Goal: Complete application form: Complete application form

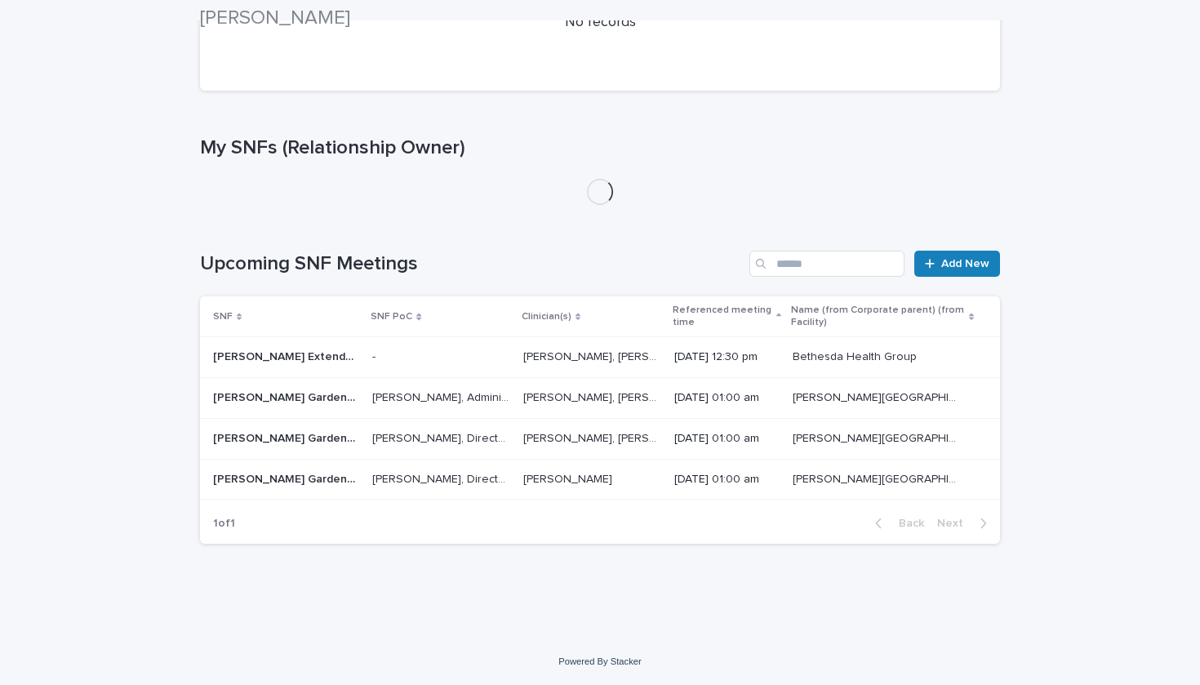
scroll to position [375, 0]
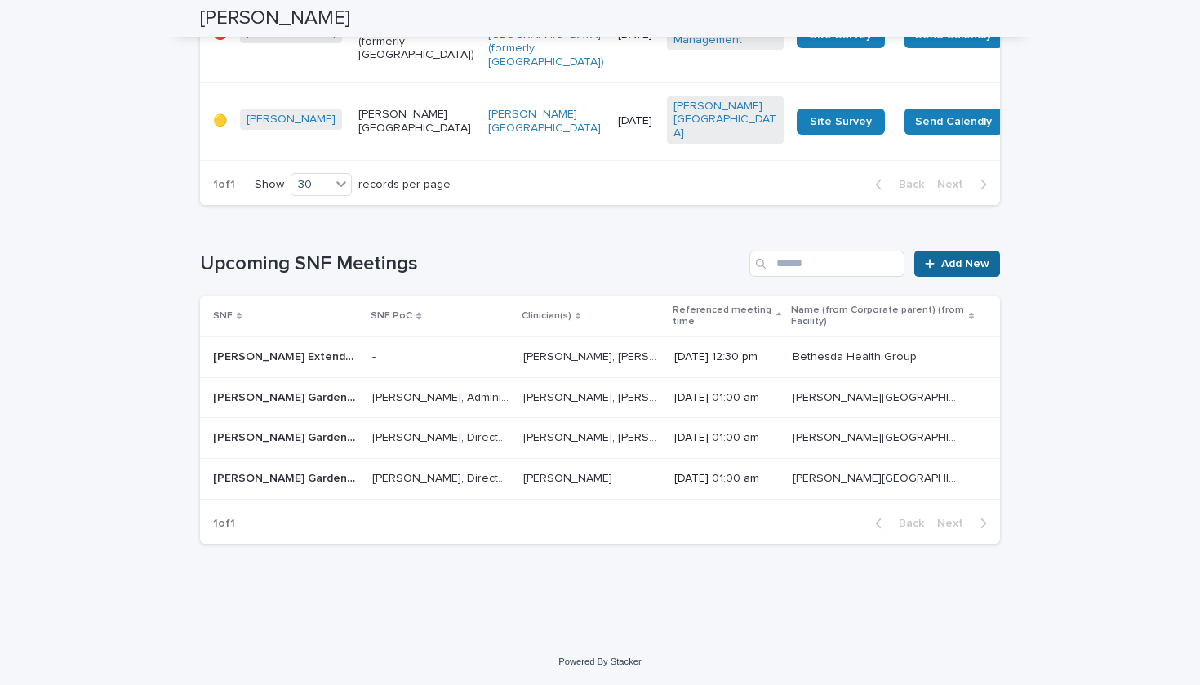
click at [953, 260] on link "Add New" at bounding box center [957, 264] width 86 height 26
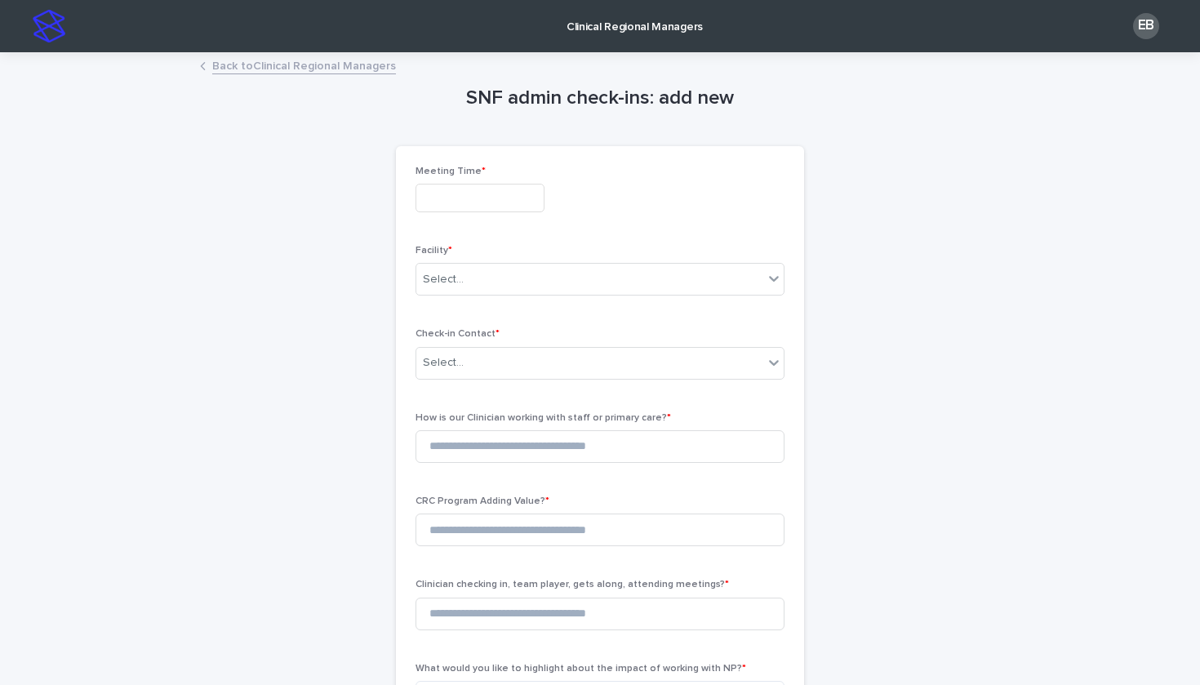
click at [525, 198] on input "text" at bounding box center [479, 198] width 129 height 29
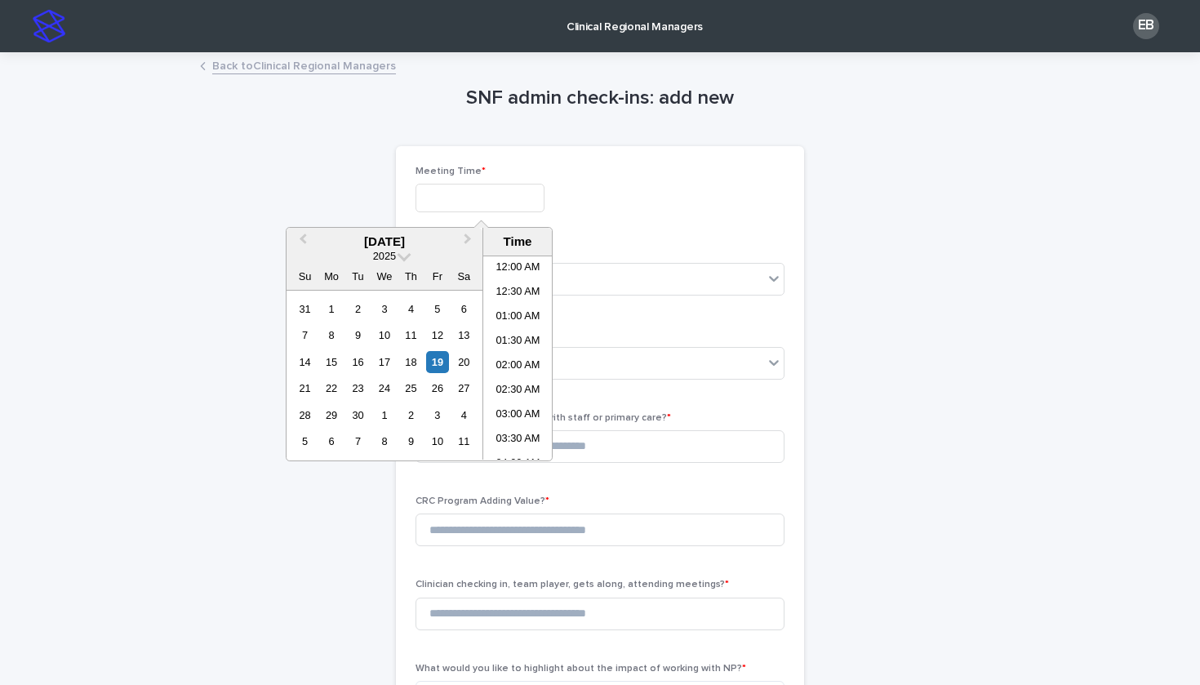
scroll to position [522, 0]
click at [438, 361] on div "19" at bounding box center [437, 362] width 22 height 22
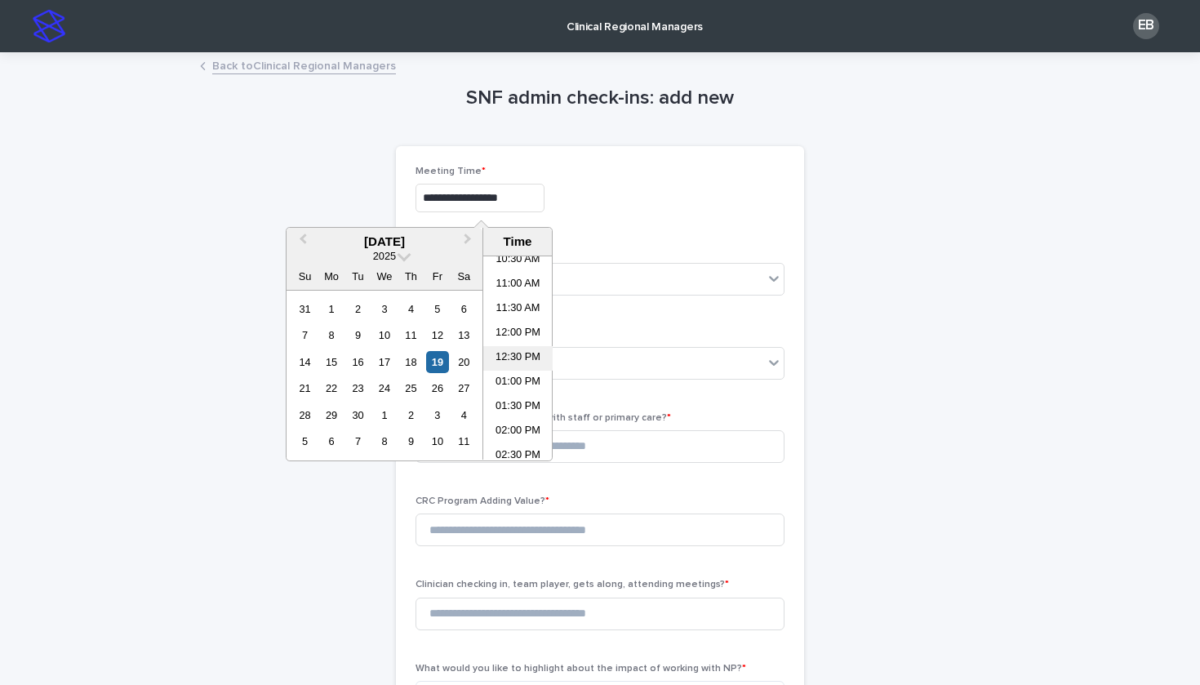
click at [524, 364] on li "12:30 PM" at bounding box center [517, 358] width 69 height 24
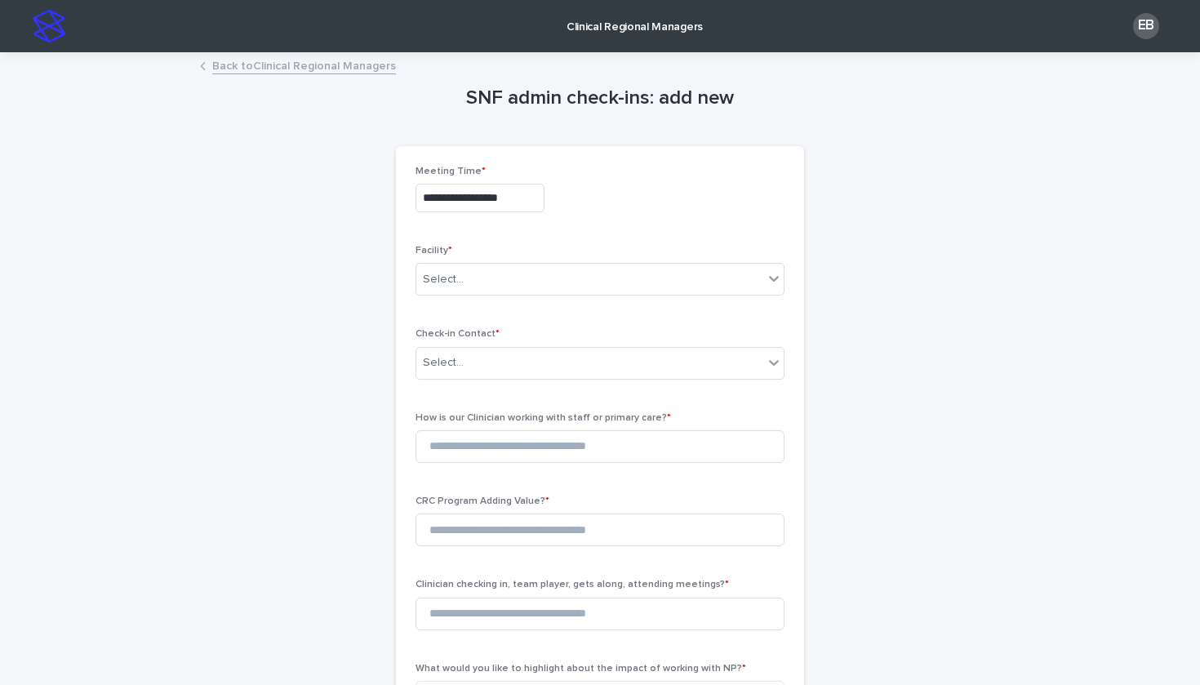
type input "**********"
click at [523, 289] on div "Select..." at bounding box center [589, 279] width 347 height 27
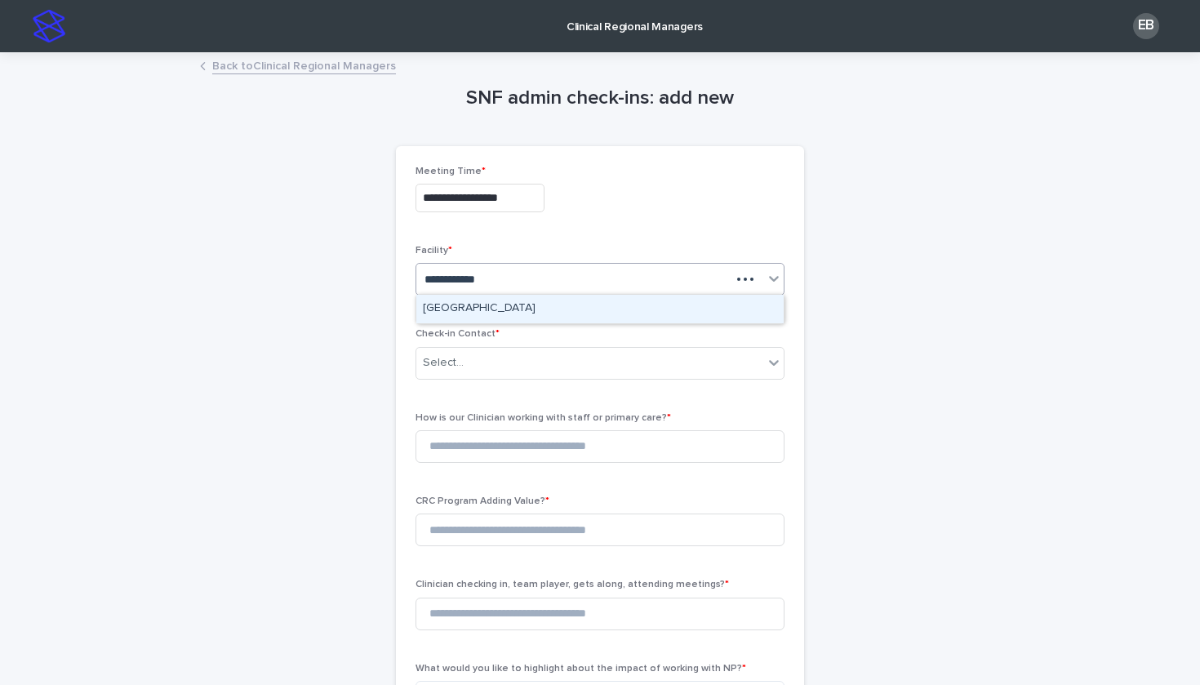
type input "**********"
click at [465, 316] on div "[GEOGRAPHIC_DATA]" at bounding box center [599, 309] width 367 height 29
click at [477, 361] on div "Select..." at bounding box center [589, 362] width 347 height 27
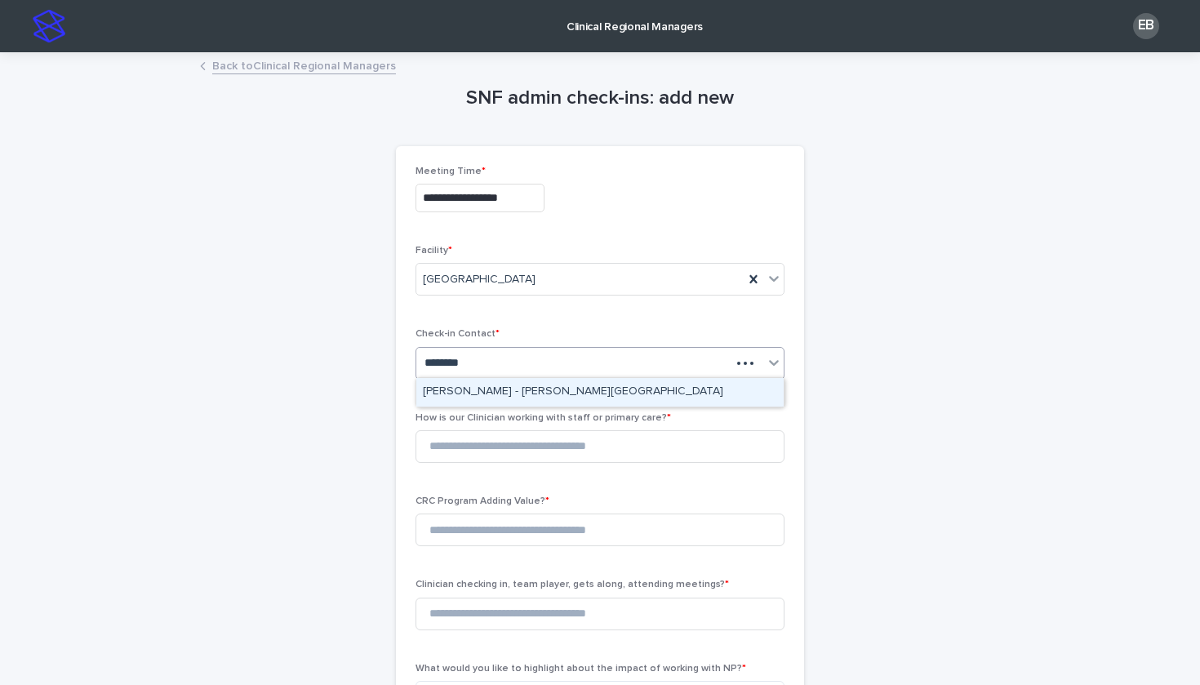
type input "*********"
click at [482, 388] on div "[PERSON_NAME] - [PERSON_NAME][GEOGRAPHIC_DATA]" at bounding box center [599, 392] width 367 height 29
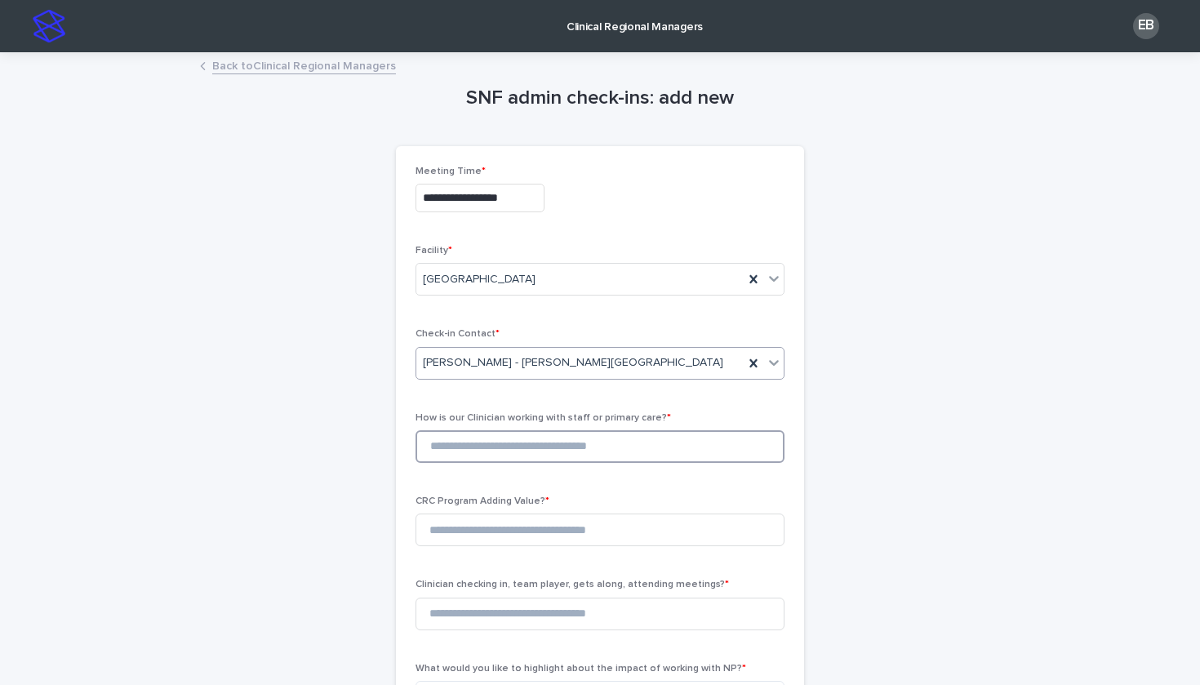
click at [490, 451] on input at bounding box center [599, 446] width 369 height 33
type input "*"
click at [486, 522] on input at bounding box center [599, 529] width 369 height 33
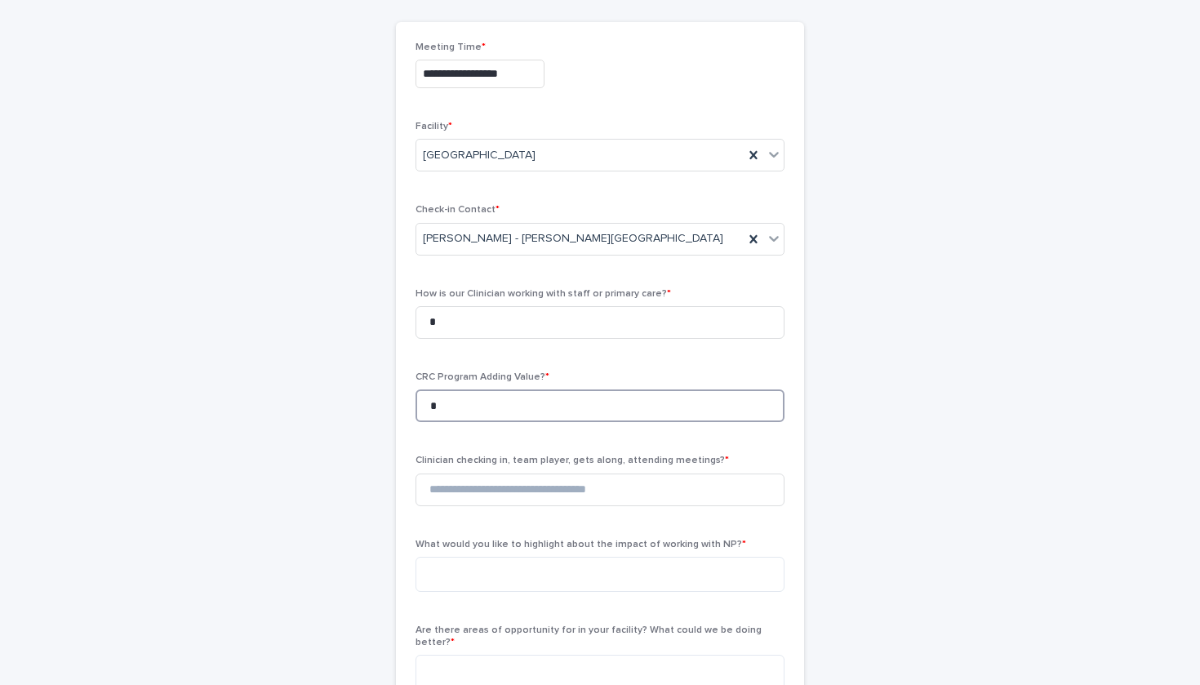
scroll to position [126, 0]
type input "*"
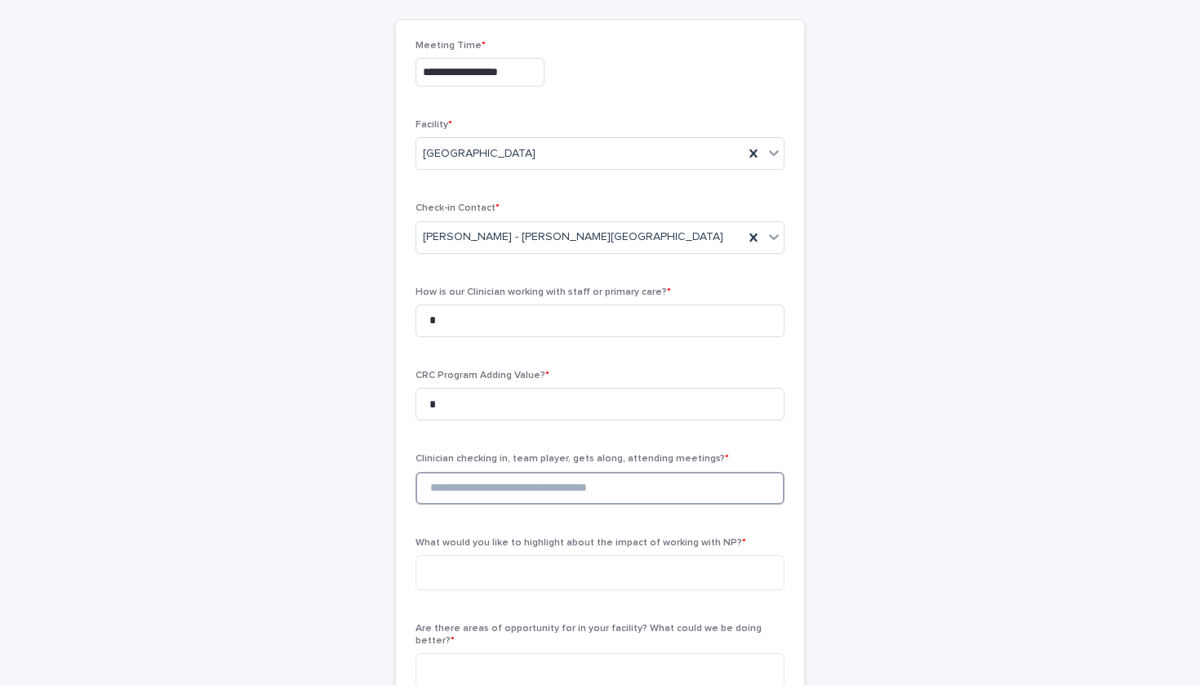
click at [494, 488] on input at bounding box center [599, 488] width 369 height 33
type input "*"
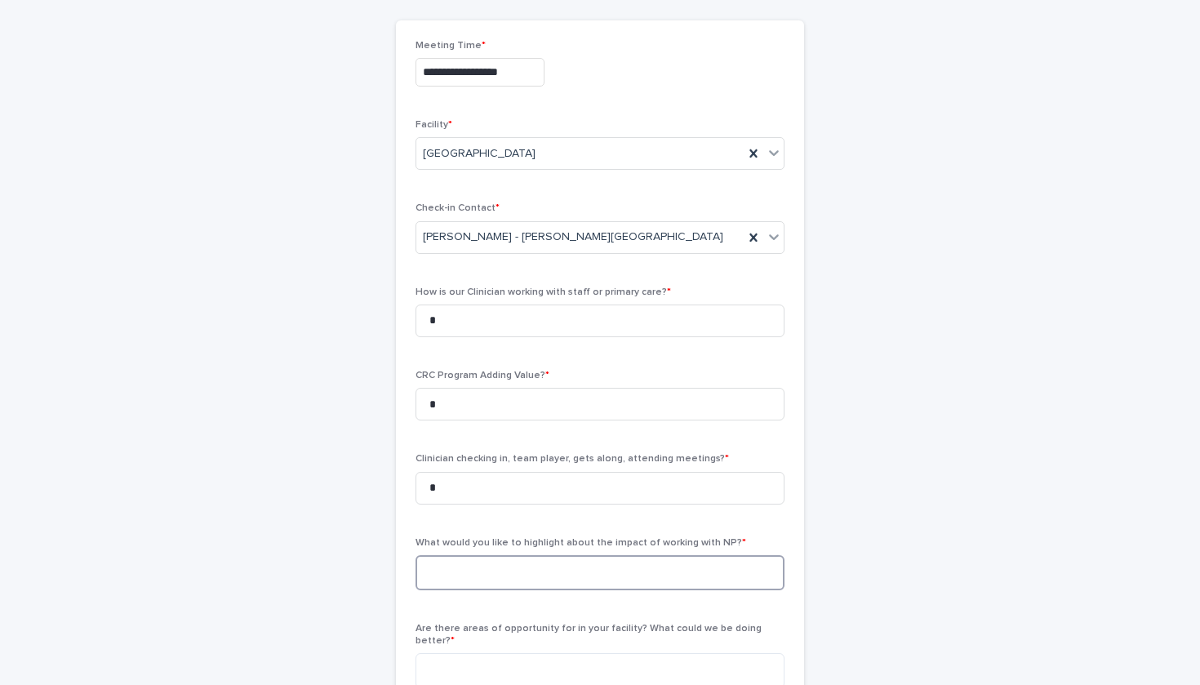
click at [492, 573] on textarea at bounding box center [599, 572] width 369 height 35
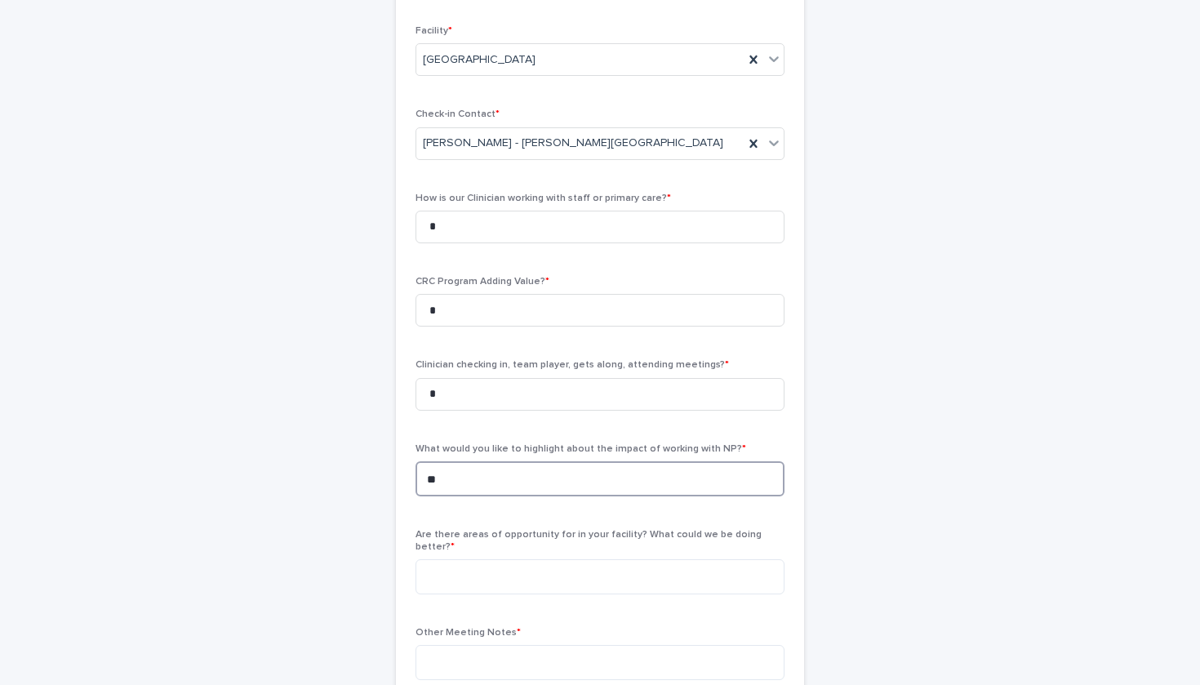
scroll to position [223, 0]
type textarea "**"
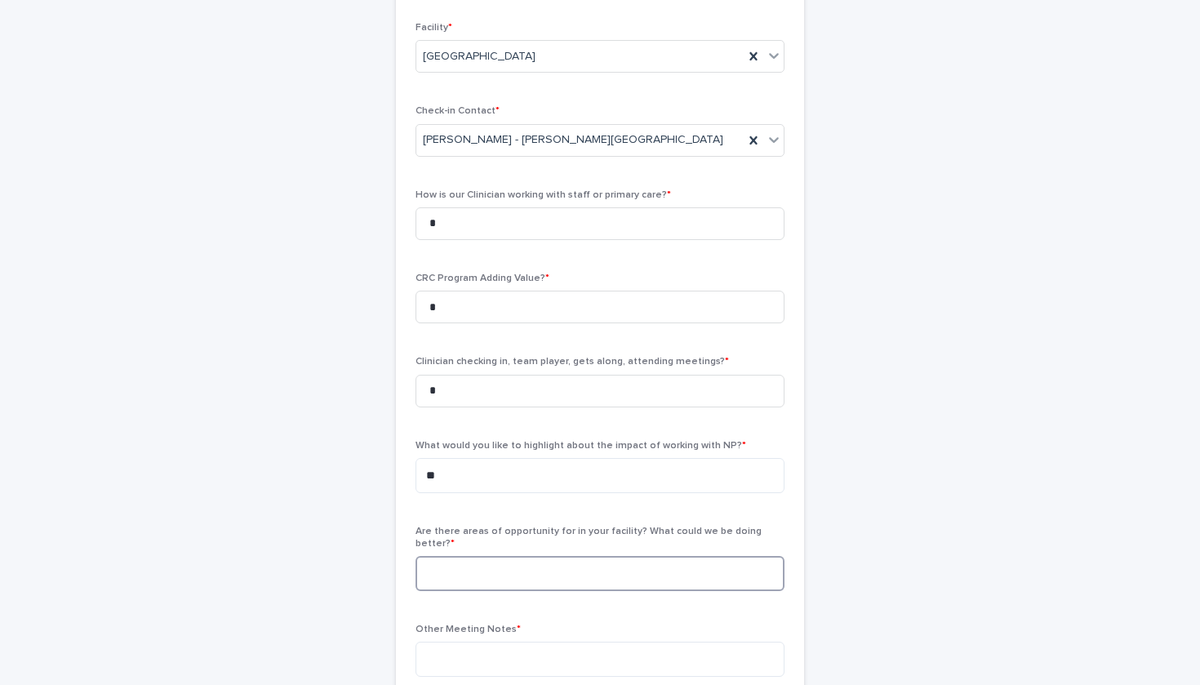
click at [504, 557] on textarea at bounding box center [599, 573] width 369 height 35
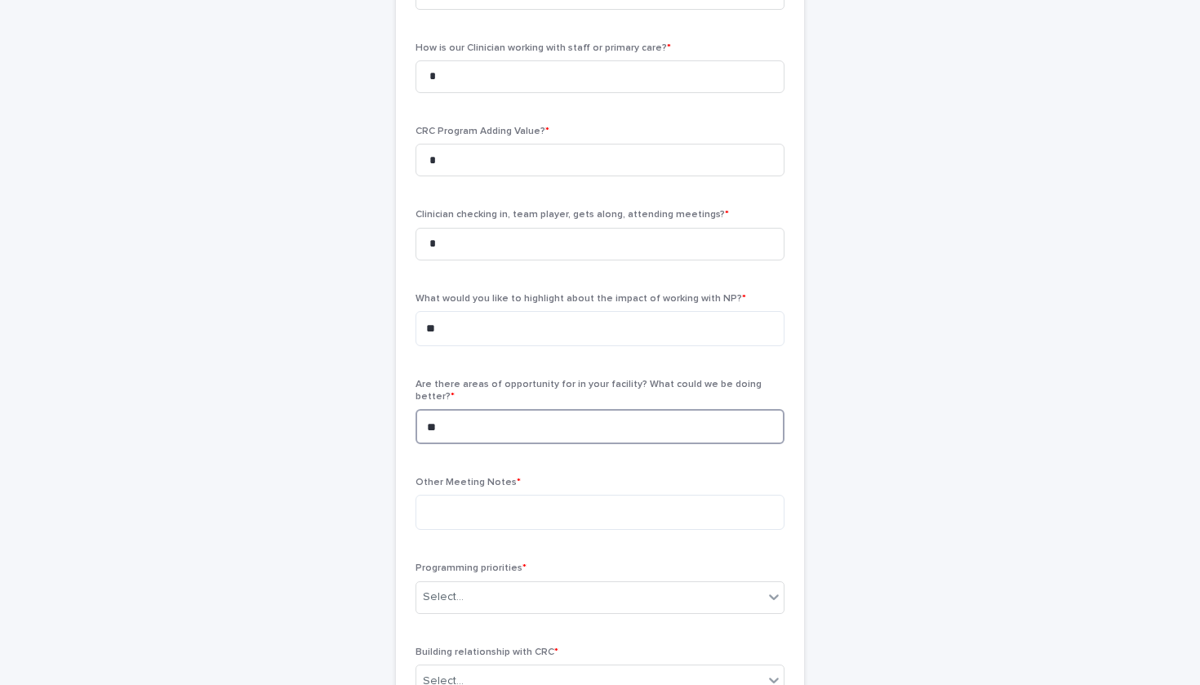
scroll to position [369, 0]
type textarea "**"
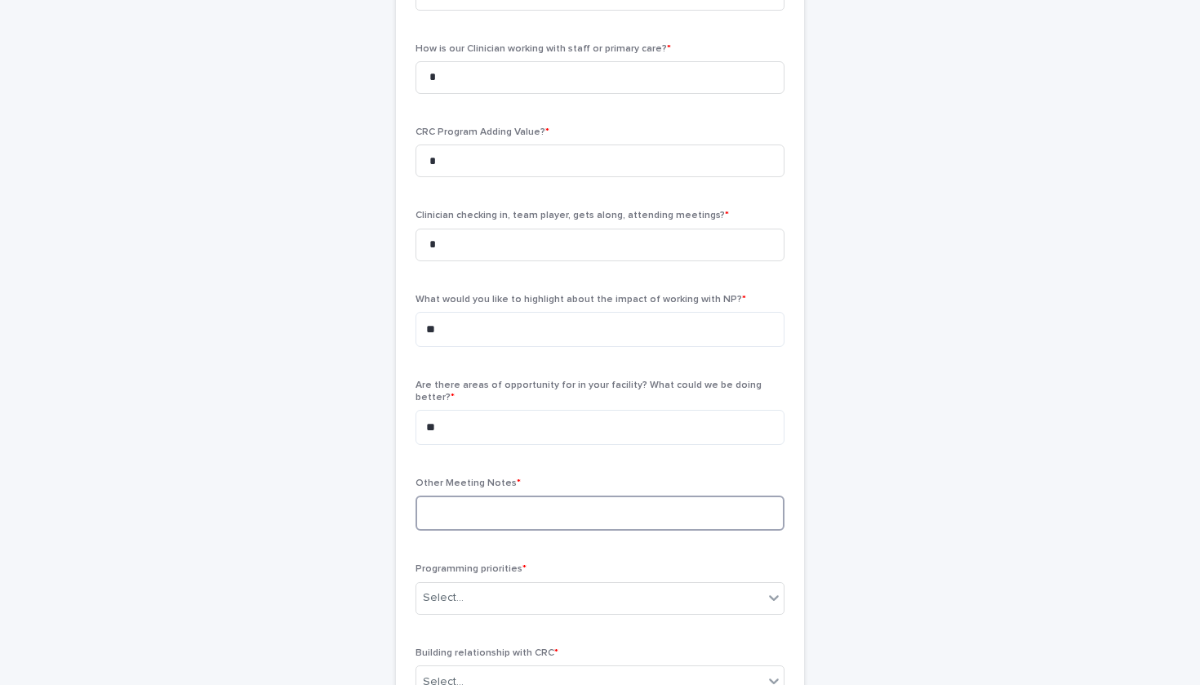
click at [547, 509] on textarea at bounding box center [599, 512] width 369 height 35
paste textarea "**********"
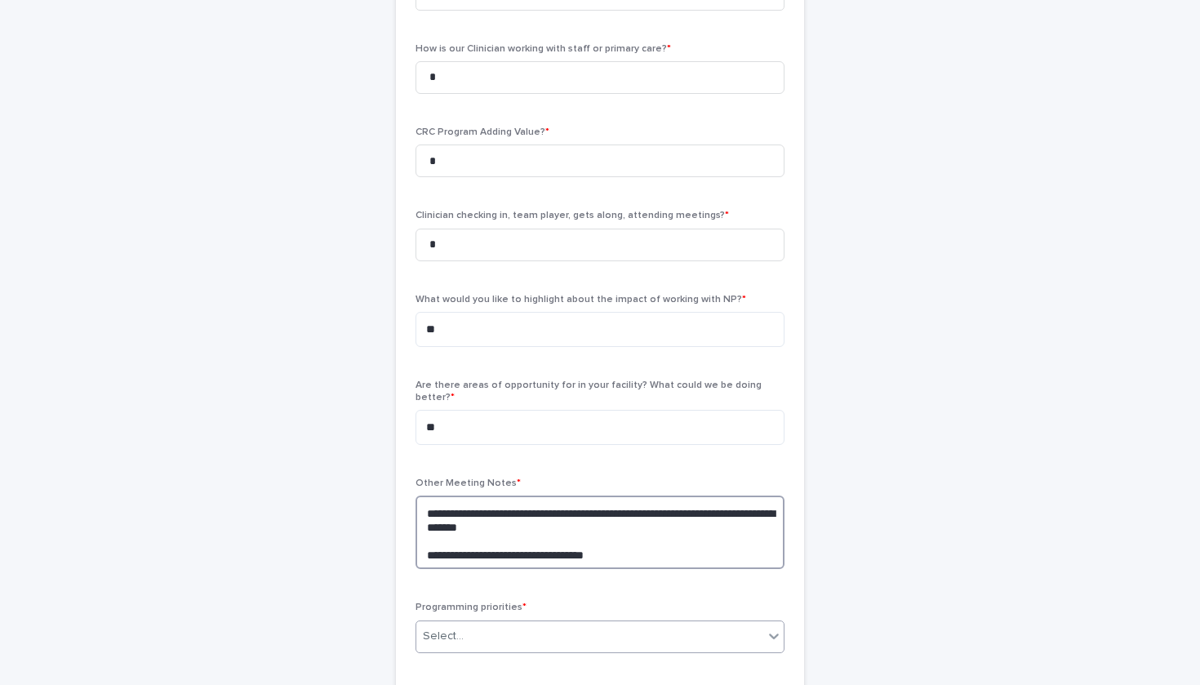
type textarea "**********"
click at [539, 624] on div "Select..." at bounding box center [589, 636] width 347 height 27
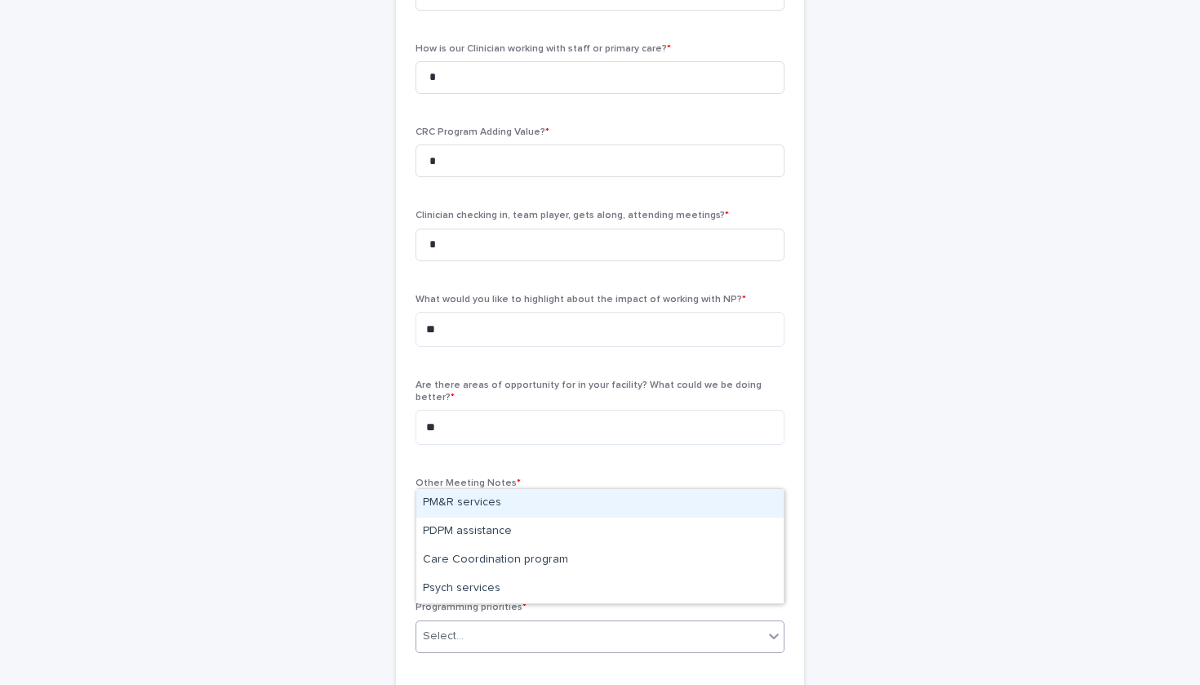
click at [540, 505] on div "PM&R services" at bounding box center [599, 503] width 367 height 29
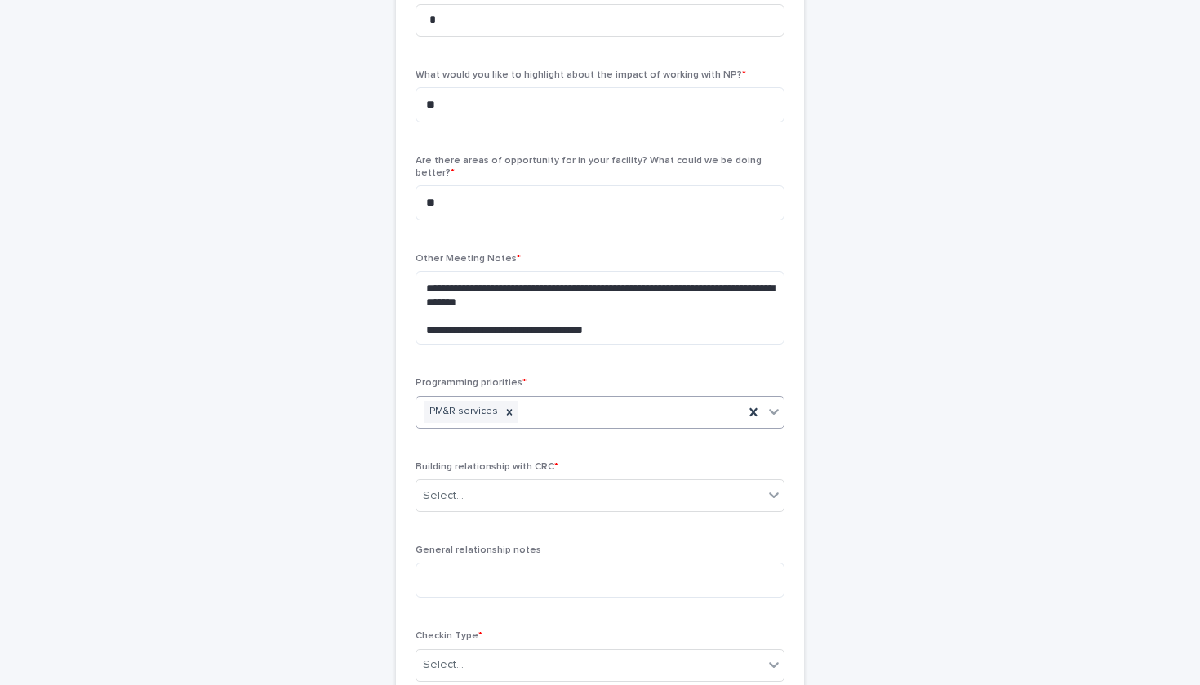
scroll to position [609, 0]
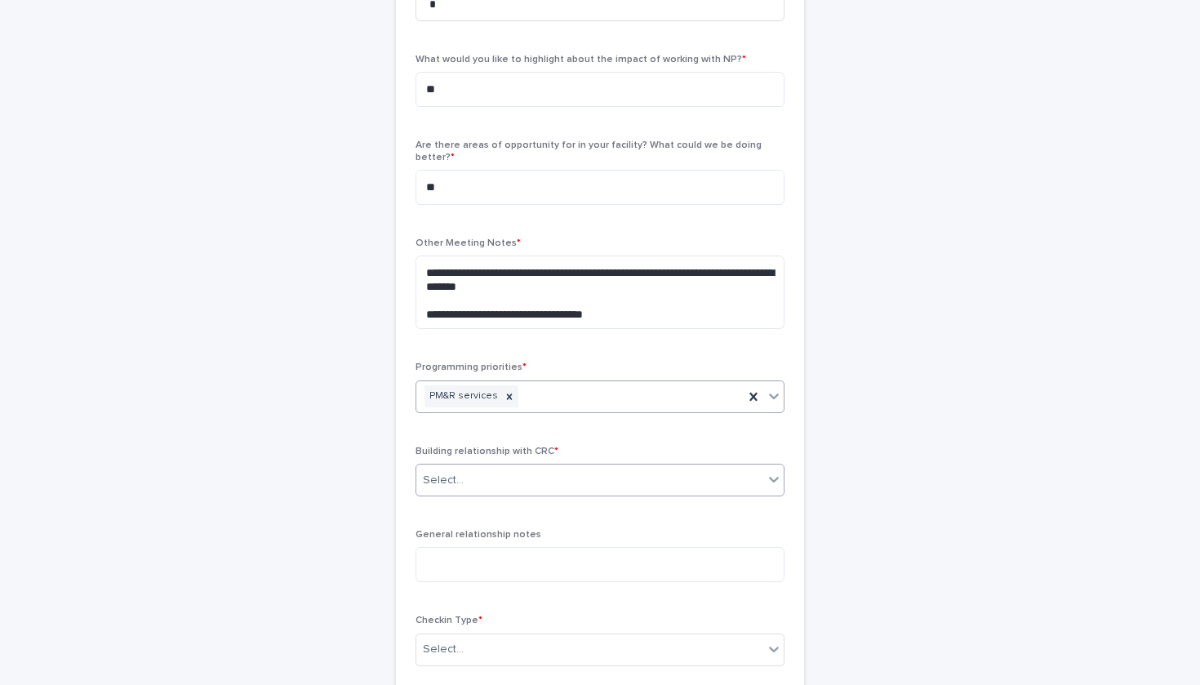
click at [540, 469] on div "Select..." at bounding box center [589, 480] width 347 height 27
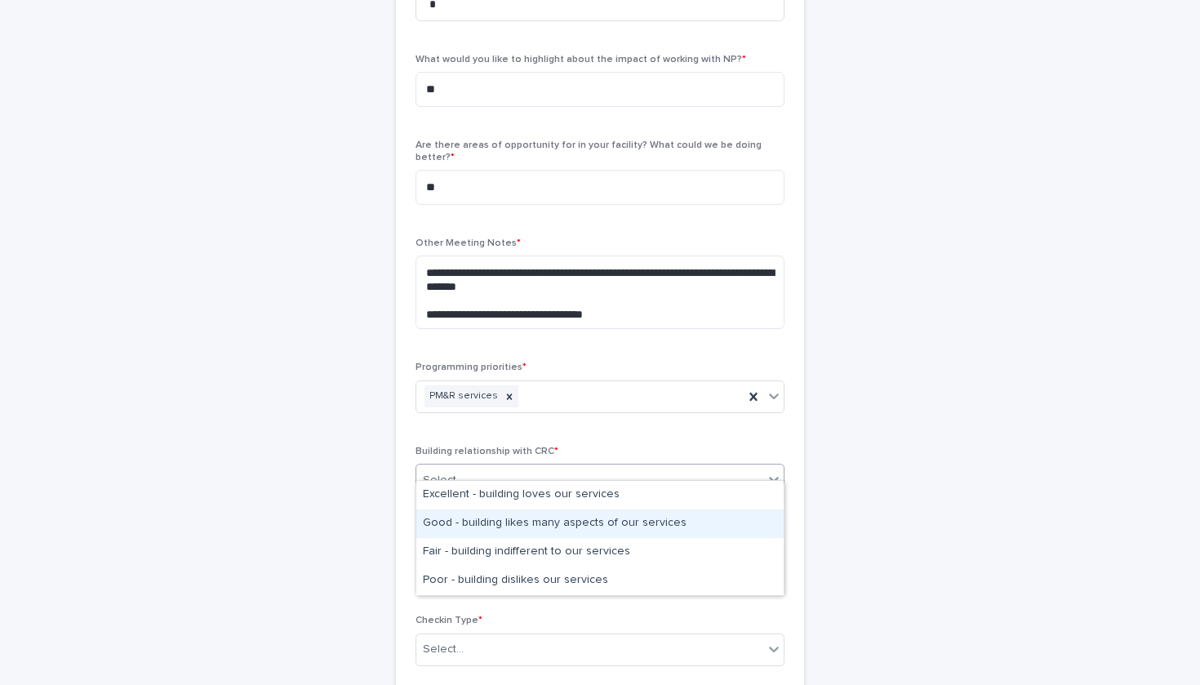
click at [542, 519] on div "Good - building likes many aspects of our services" at bounding box center [599, 523] width 367 height 29
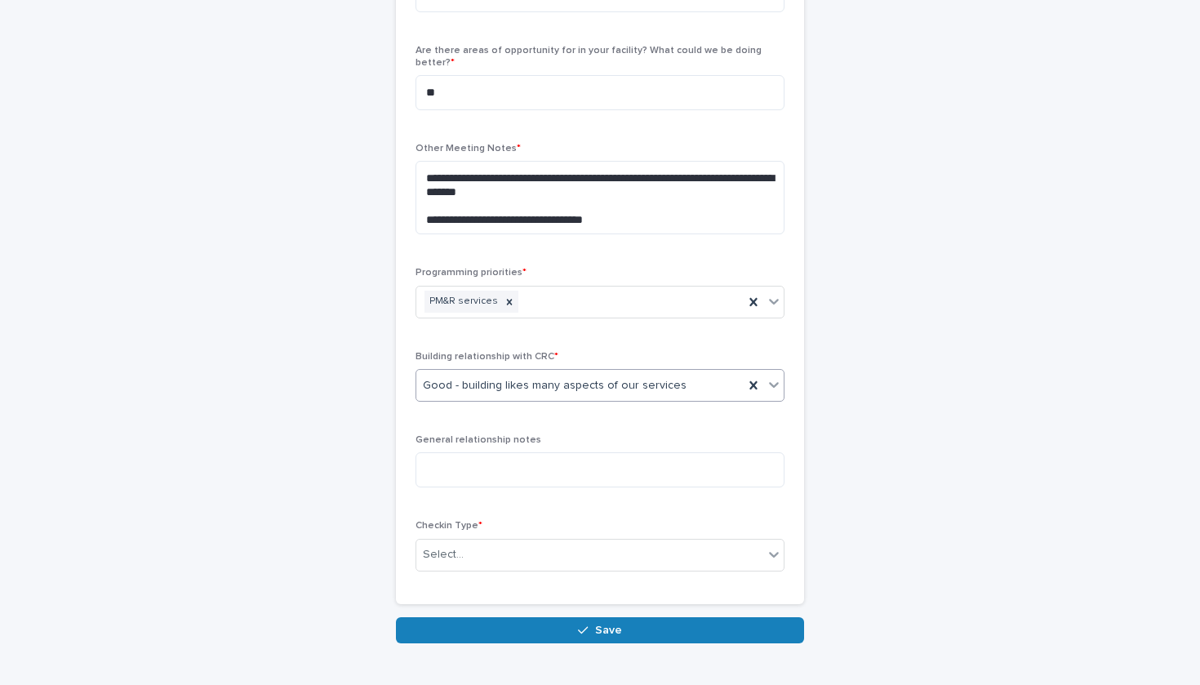
scroll to position [712, 0]
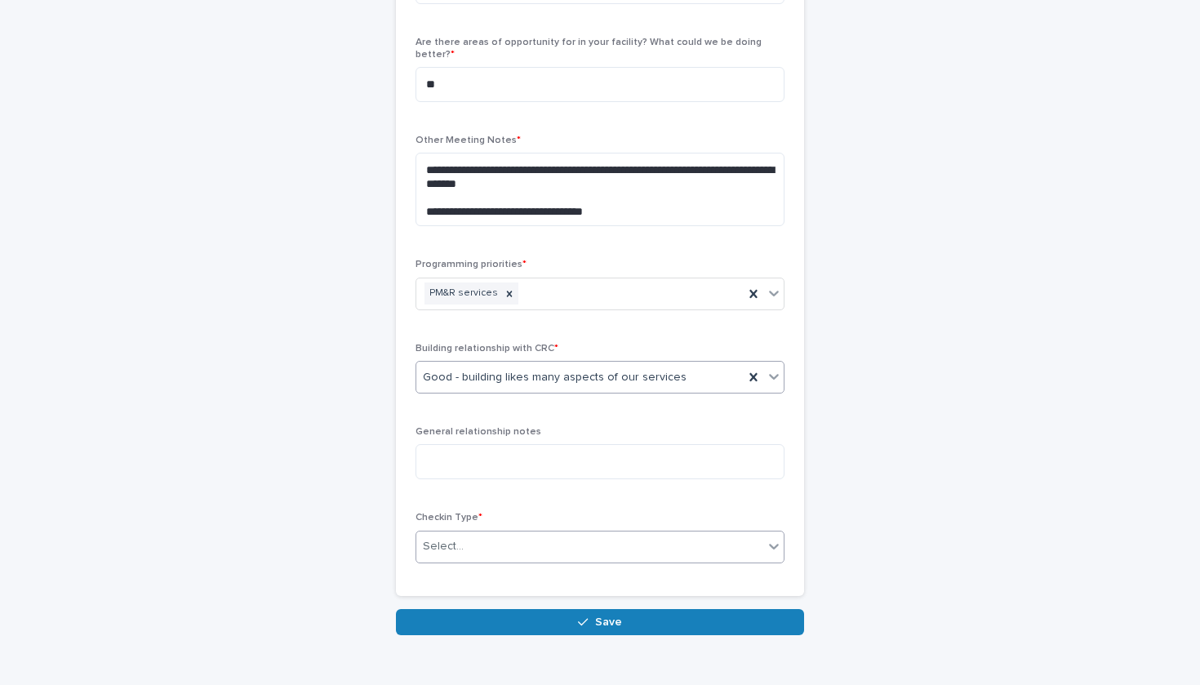
click at [535, 535] on div "Select..." at bounding box center [589, 546] width 347 height 27
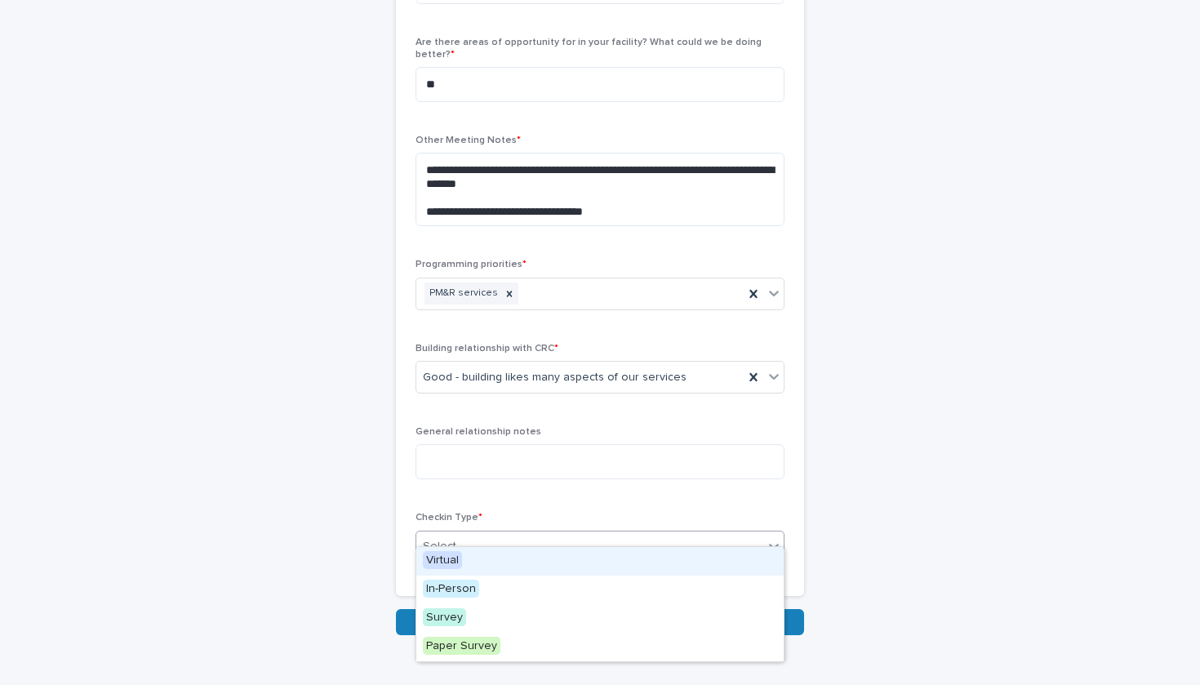
click at [525, 564] on div "Virtual" at bounding box center [599, 561] width 367 height 29
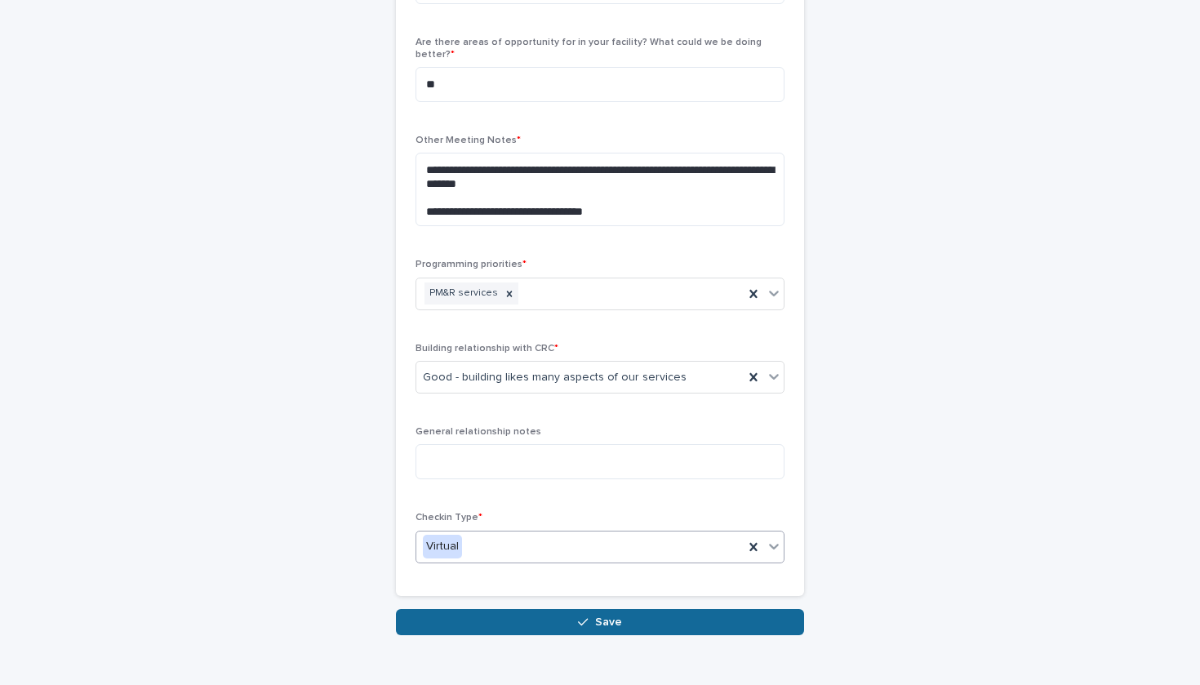
click at [560, 609] on button "Save" at bounding box center [600, 622] width 408 height 26
